Goal: Task Accomplishment & Management: Use online tool/utility

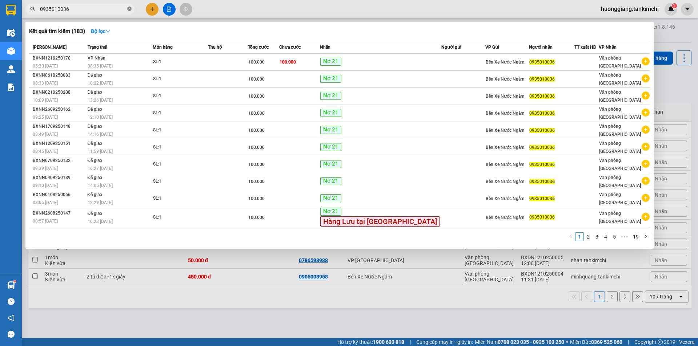
click at [128, 9] on icon "close-circle" at bounding box center [129, 9] width 4 height 4
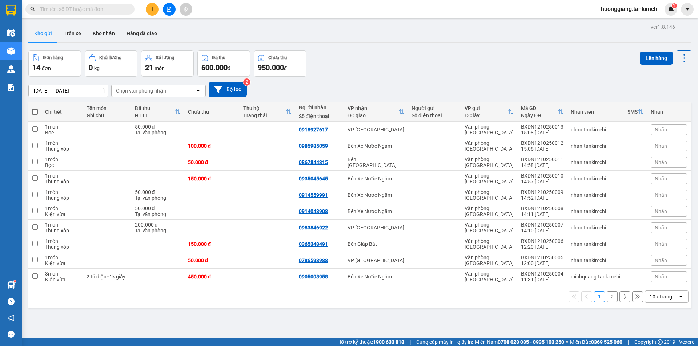
click at [172, 9] on button at bounding box center [169, 9] width 13 height 13
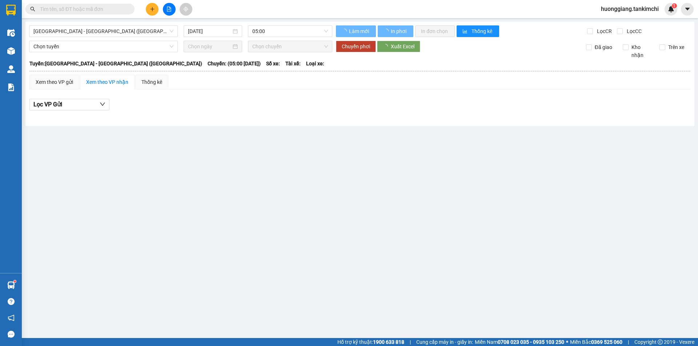
click at [129, 40] on div "Đà Nẵng - Hà Nội (Hàng) 12/10/2025 05:00 Làm mới In phơi In đơn chọn Thống kê L…" at bounding box center [359, 74] width 669 height 104
click at [123, 34] on span "Đà Nẵng - Hà Nội (Hàng)" at bounding box center [103, 31] width 140 height 11
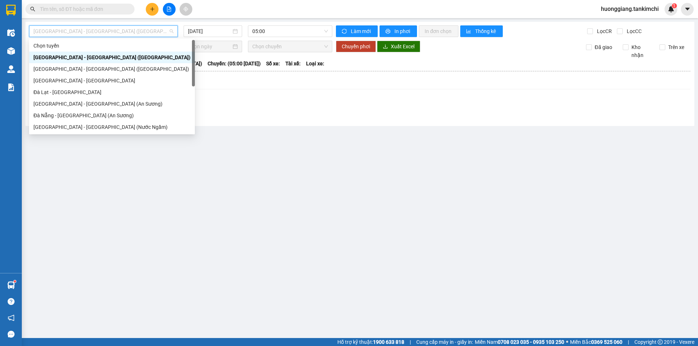
click at [93, 59] on div "Đà Nẵng - Hà Nội (Hàng)" at bounding box center [111, 57] width 157 height 8
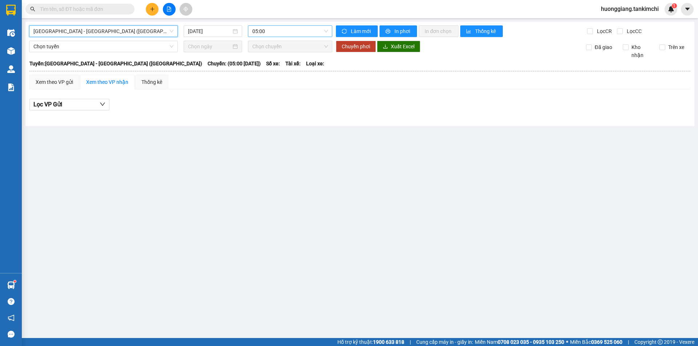
click at [254, 30] on span "05:00" at bounding box center [290, 31] width 76 height 11
click at [214, 39] on div "Đà Nẵng - Hà Nội (Hàng) 12/10/2025 05:00 Làm mới In phơi In đơn chọn Thống kê L…" at bounding box center [359, 74] width 669 height 104
click at [212, 34] on input "12/10/2025" at bounding box center [209, 31] width 43 height 8
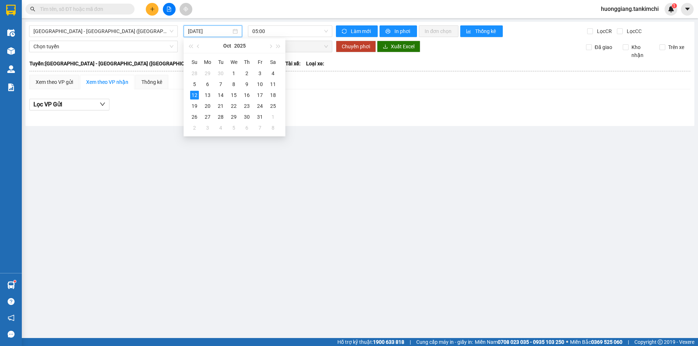
click at [212, 34] on input "12/10/2025" at bounding box center [209, 31] width 43 height 8
click at [268, 28] on span "05:00" at bounding box center [290, 31] width 76 height 11
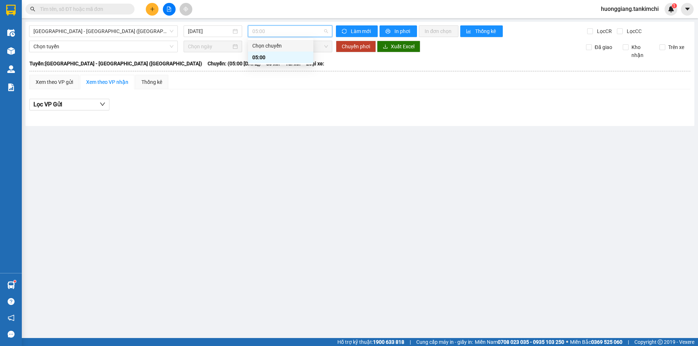
click at [272, 44] on div "Chọn chuyến" at bounding box center [280, 46] width 57 height 8
click at [112, 48] on span "Chọn tuyến" at bounding box center [103, 46] width 140 height 11
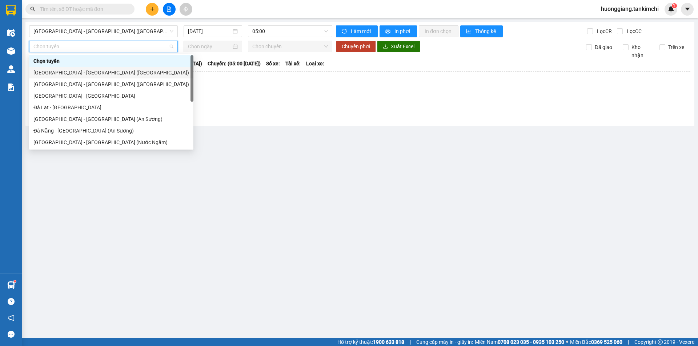
click at [95, 68] on div "Đà Nẵng - Hà Nội (Hàng)" at bounding box center [111, 73] width 164 height 12
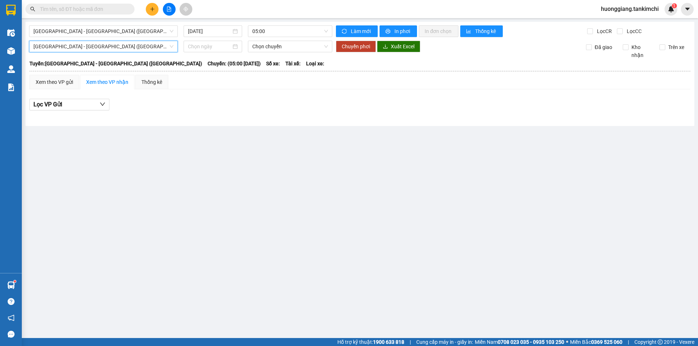
click at [95, 68] on th at bounding box center [359, 71] width 661 height 7
click at [161, 31] on span "Đà Nẵng - Hà Nội (Hàng)" at bounding box center [103, 31] width 140 height 11
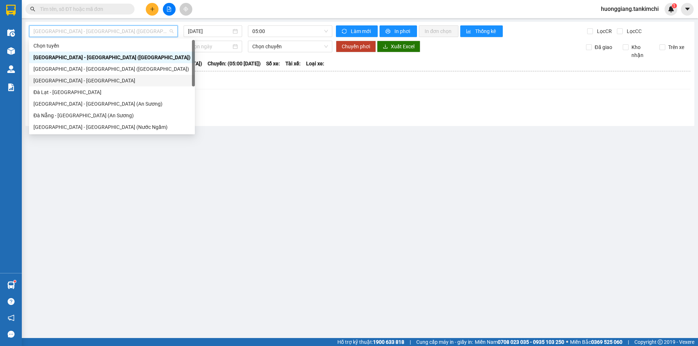
click at [82, 81] on div "Đà Nẵng - Đà Lạt" at bounding box center [111, 81] width 157 height 8
type input "12/10/2025"
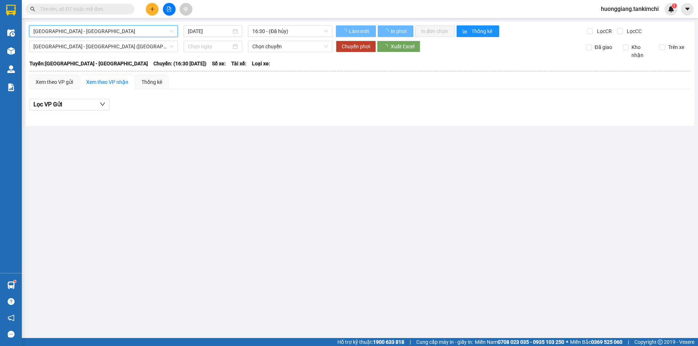
click at [183, 108] on div "Lọc VP Gửi" at bounding box center [359, 105] width 661 height 12
click at [144, 30] on span "Đà Nẵng - Đà Lạt" at bounding box center [103, 31] width 140 height 11
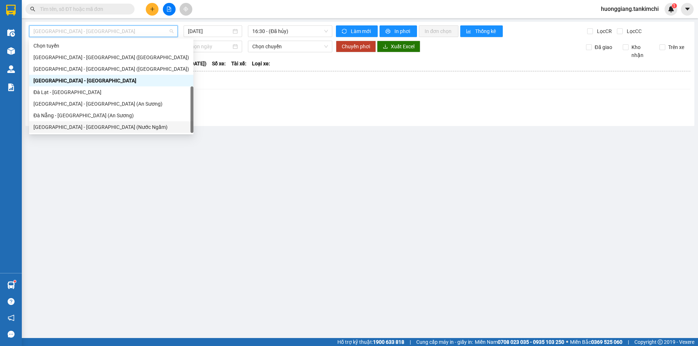
scroll to position [12, 0]
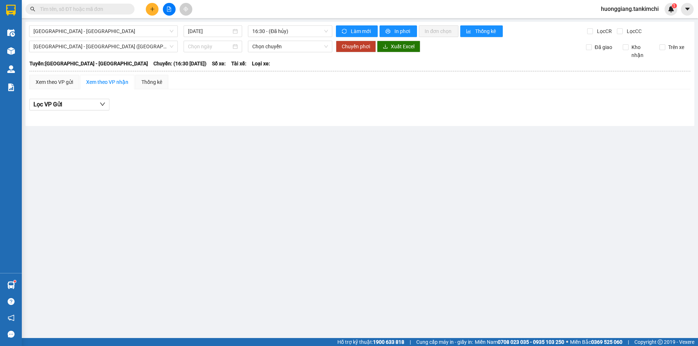
drag, startPoint x: 222, startPoint y: 199, endPoint x: 0, endPoint y: 61, distance: 260.8
click at [213, 191] on main "Đà Nẵng - Đà Lạt 12/10/2025 16:30 - (Đã hủy) Làm mới In phơi In đơn chọn Thống …" at bounding box center [349, 169] width 698 height 338
click at [398, 32] on span "In phơi" at bounding box center [402, 31] width 17 height 8
click at [62, 85] on div "Xem theo VP gửi" at bounding box center [54, 82] width 37 height 8
click at [398, 32] on span "In phơi" at bounding box center [402, 31] width 17 height 8
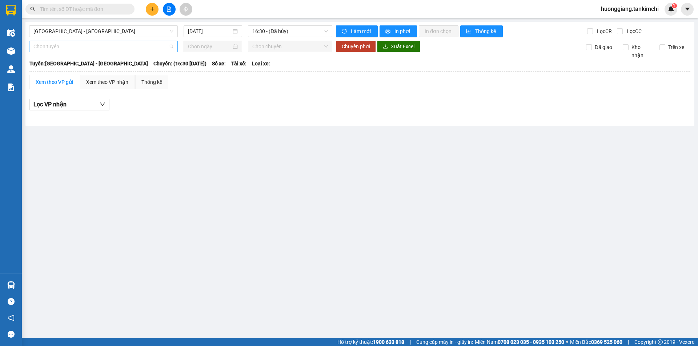
click at [61, 51] on span "Chọn tuyến" at bounding box center [103, 46] width 140 height 11
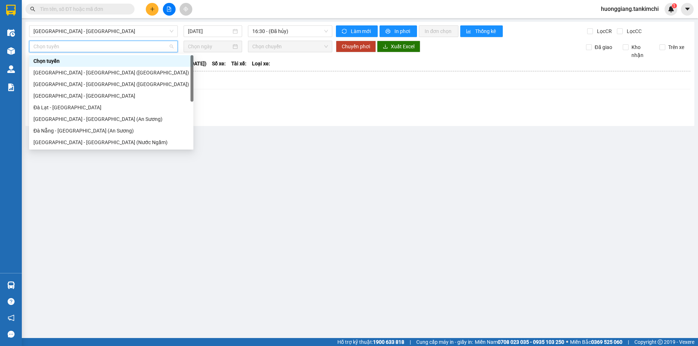
click at [275, 150] on main "Đà Nẵng - Đà Lạt 12/10/2025 16:30 - (Đã hủy) Làm mới In phơi In đơn chọn Thống …" at bounding box center [349, 169] width 698 height 338
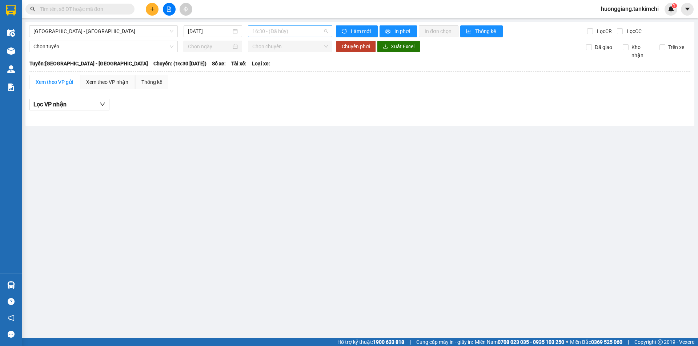
click at [311, 33] on span "16:30 - (Đã hủy)" at bounding box center [290, 31] width 76 height 11
click at [262, 93] on div "18:00" at bounding box center [280, 92] width 57 height 8
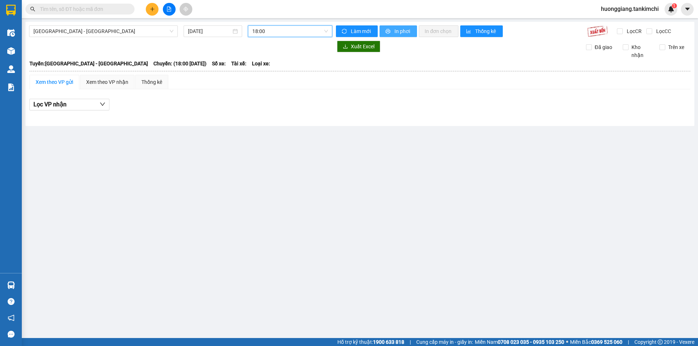
click at [392, 31] on button "In phơi" at bounding box center [397, 31] width 37 height 12
click at [82, 30] on span "Đà Nẵng - Đà Lạt" at bounding box center [103, 31] width 140 height 11
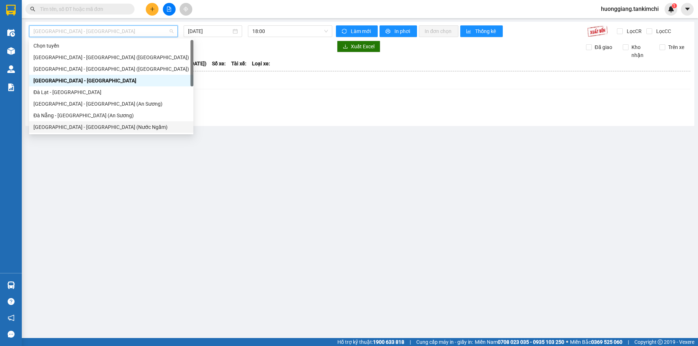
click at [229, 215] on main "Đà Nẵng - Đà Lạt 12/10/2025 18:00 Làm mới In phơi In đơn chọn Thống kê Lọc CR L…" at bounding box center [349, 169] width 698 height 338
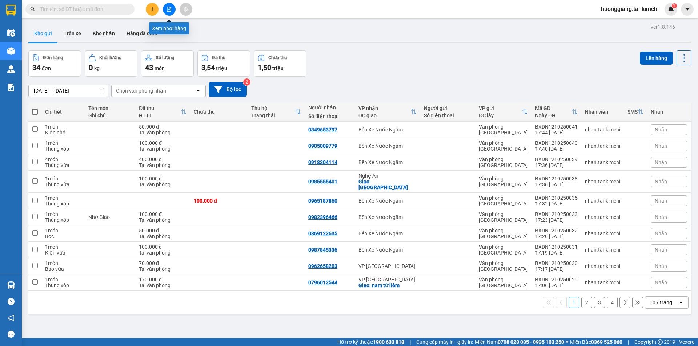
click at [169, 6] on button at bounding box center [169, 9] width 13 height 13
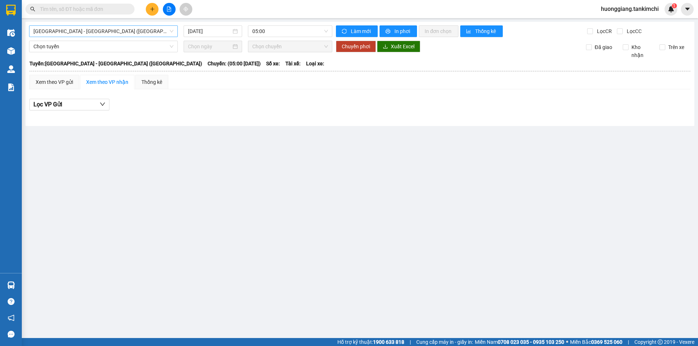
click at [84, 35] on span "Đà Nẵng - Hà Nội (Hàng)" at bounding box center [103, 31] width 140 height 11
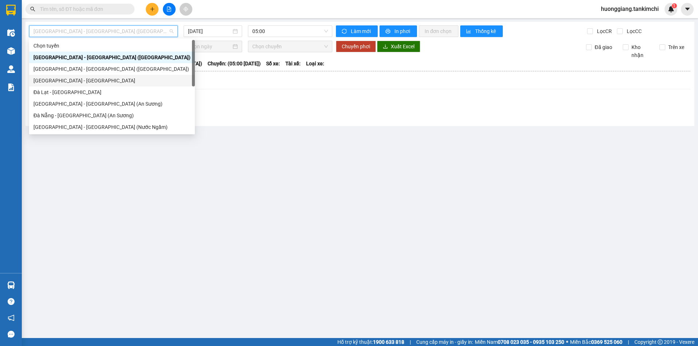
click at [74, 81] on div "Đà Nẵng - Đà Lạt" at bounding box center [111, 81] width 157 height 8
type input "12/10/2025"
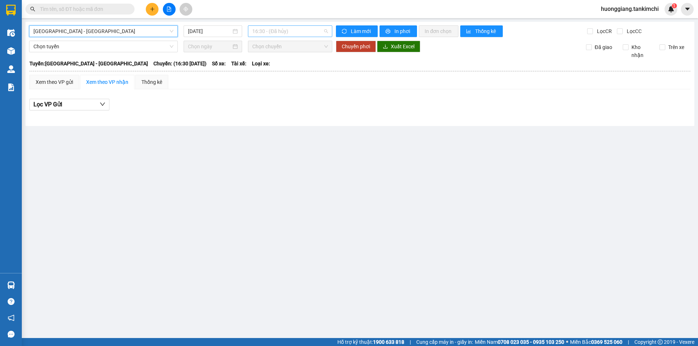
click at [316, 31] on span "16:30 - (Đã hủy)" at bounding box center [290, 31] width 76 height 11
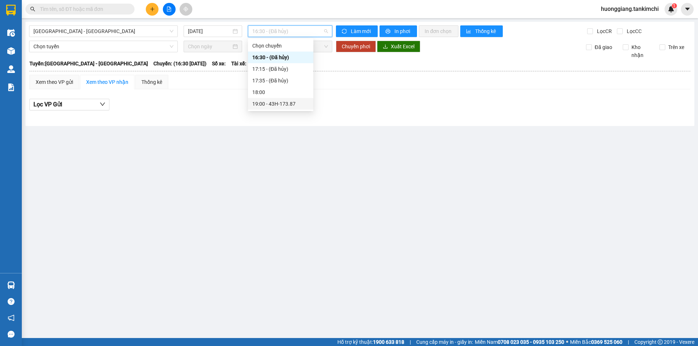
click at [290, 105] on div "19:00 - 43H-173.87" at bounding box center [280, 104] width 57 height 8
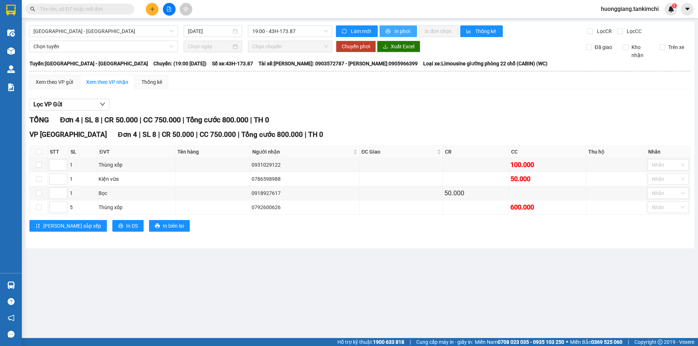
click at [398, 29] on span "In phơi" at bounding box center [402, 31] width 17 height 8
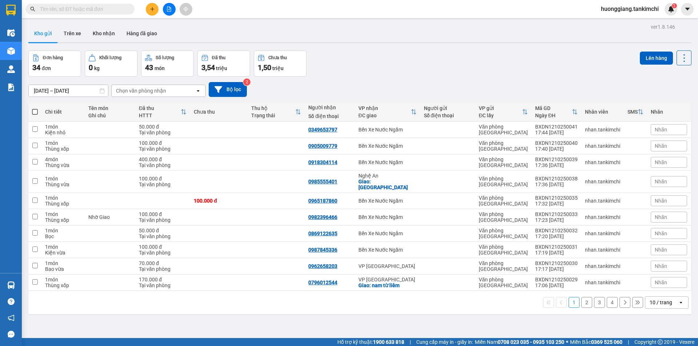
click at [645, 8] on span "huonggiang.tankimchi" at bounding box center [629, 8] width 69 height 9
click at [625, 20] on span "Đăng xuất" at bounding box center [632, 23] width 55 height 8
